Goal: Check status: Check status

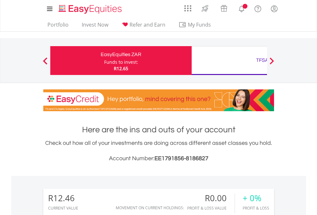
scroll to position [61, 101]
click at [104, 61] on div "Funds to invest:" at bounding box center [121, 62] width 34 height 6
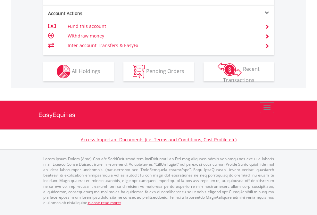
scroll to position [599, 0]
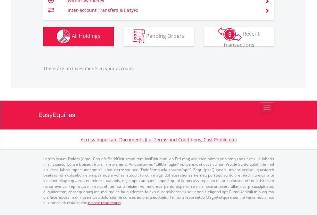
scroll to position [61, 101]
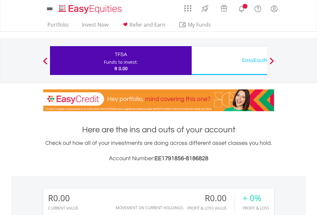
scroll to position [61, 101]
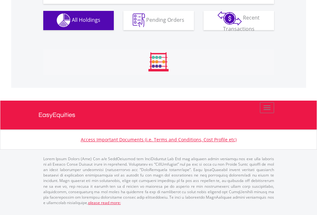
scroll to position [634, 0]
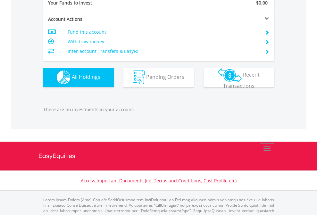
scroll to position [634, 0]
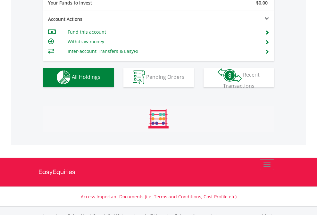
scroll to position [634, 0]
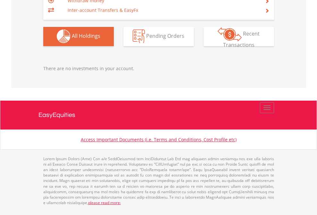
scroll to position [61, 101]
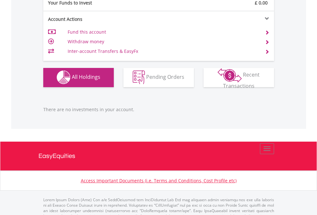
scroll to position [634, 0]
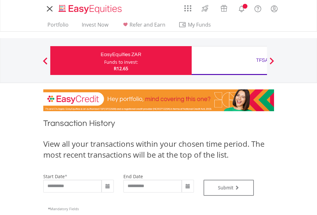
type input "**********"
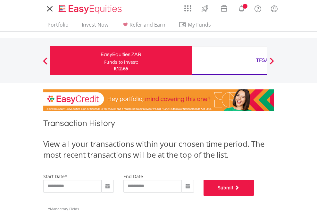
click at [254, 196] on button "Submit" at bounding box center [228, 188] width 51 height 16
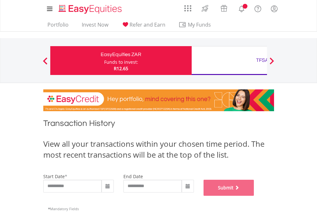
scroll to position [260, 0]
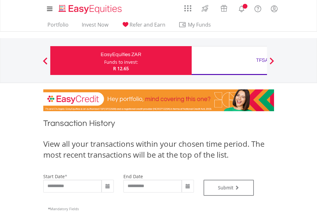
click at [229, 61] on div "TFSA" at bounding box center [262, 60] width 134 height 9
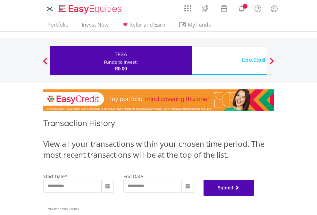
click at [254, 196] on button "Submit" at bounding box center [228, 188] width 51 height 16
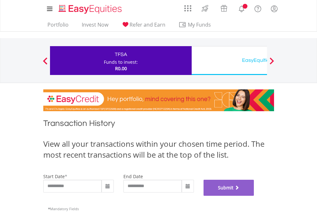
scroll to position [260, 0]
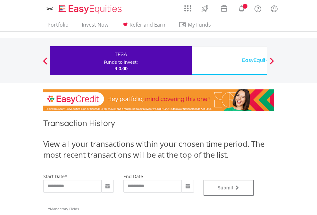
click at [229, 61] on div "EasyEquities USD" at bounding box center [262, 60] width 134 height 9
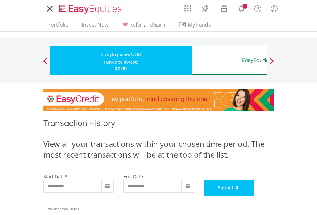
click at [254, 196] on button "Submit" at bounding box center [228, 188] width 51 height 16
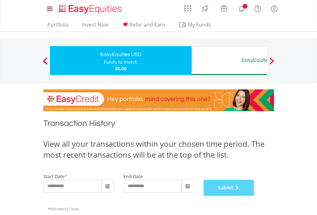
scroll to position [260, 0]
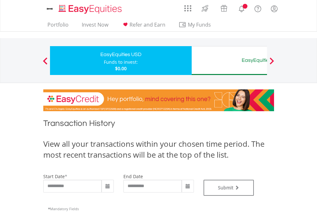
click at [229, 61] on div "EasyEquities AUD" at bounding box center [262, 60] width 134 height 9
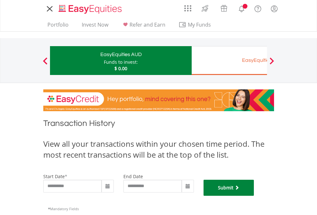
click at [254, 196] on button "Submit" at bounding box center [228, 188] width 51 height 16
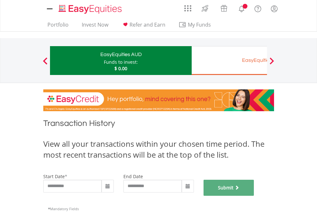
scroll to position [260, 0]
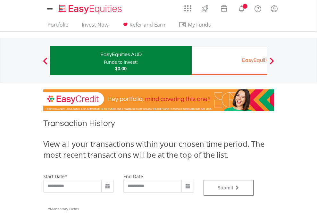
click at [229, 61] on div "EasyEquities EUR" at bounding box center [262, 60] width 134 height 9
type input "**********"
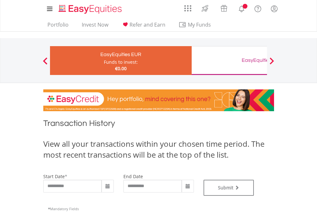
click at [229, 61] on div "EasyEquities GBP" at bounding box center [262, 60] width 134 height 9
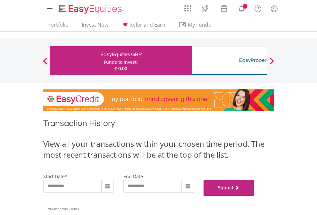
click at [254, 196] on button "Submit" at bounding box center [228, 188] width 51 height 16
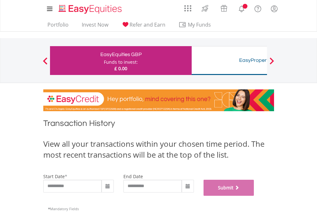
scroll to position [260, 0]
